Goal: Check status: Check status

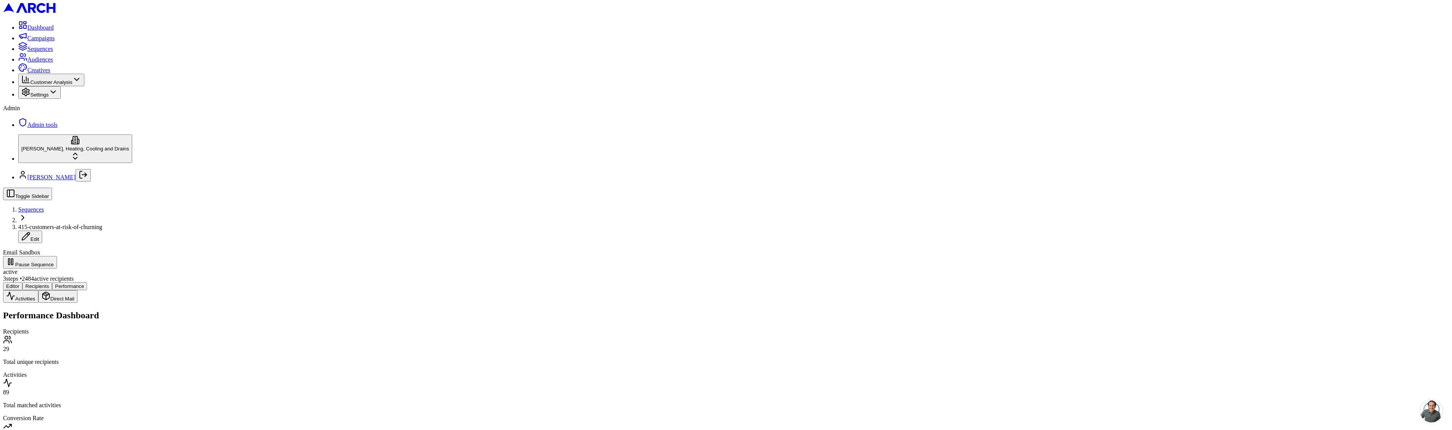
scroll to position [1313, 0]
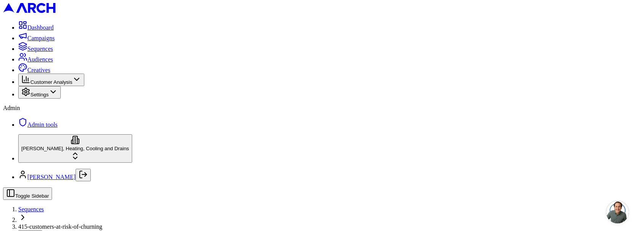
scroll to position [818, 0]
